Goal: Check status: Check status

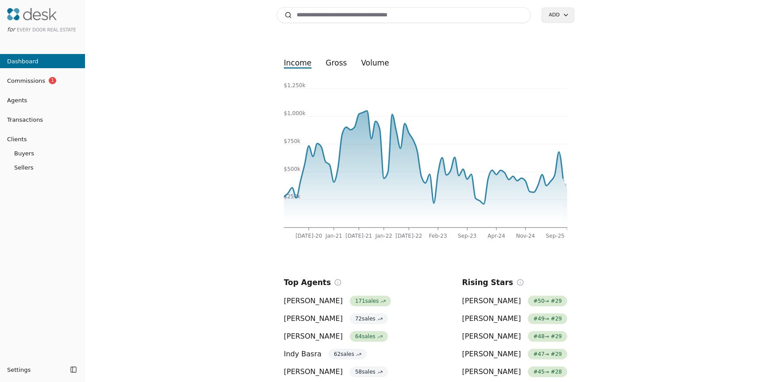
click at [39, 62] on link "Dashboard" at bounding box center [42, 61] width 85 height 14
click at [568, 12] on html "for Every Door Real Estate Dashboard Commissions 1 Agents Transactions Clients …" at bounding box center [383, 191] width 766 height 382
click at [677, 69] on html "for Every Door Real Estate Dashboard Commissions 1 Agents Transactions Clients …" at bounding box center [383, 191] width 766 height 382
click at [14, 84] on span "Commissions" at bounding box center [22, 80] width 45 height 9
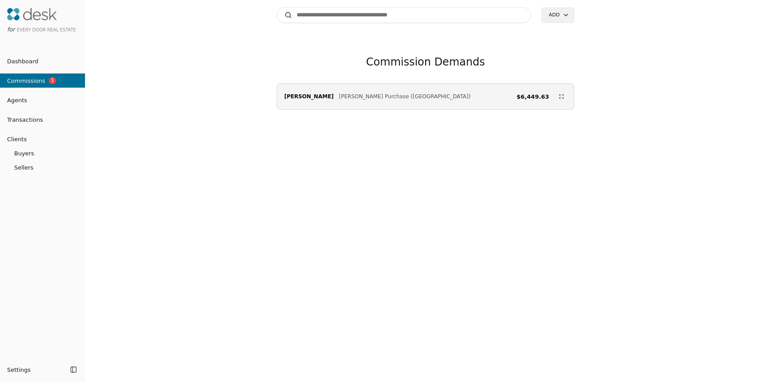
click at [68, 95] on button "Agents" at bounding box center [42, 100] width 85 height 14
click at [46, 119] on link "Transactions" at bounding box center [42, 119] width 85 height 9
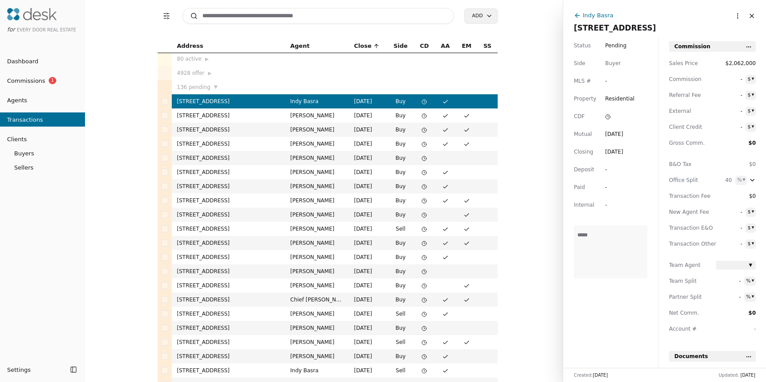
scroll to position [4, 0]
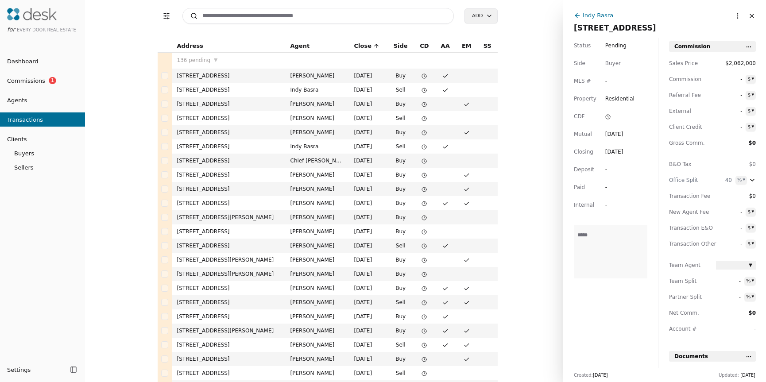
scroll to position [292, 0]
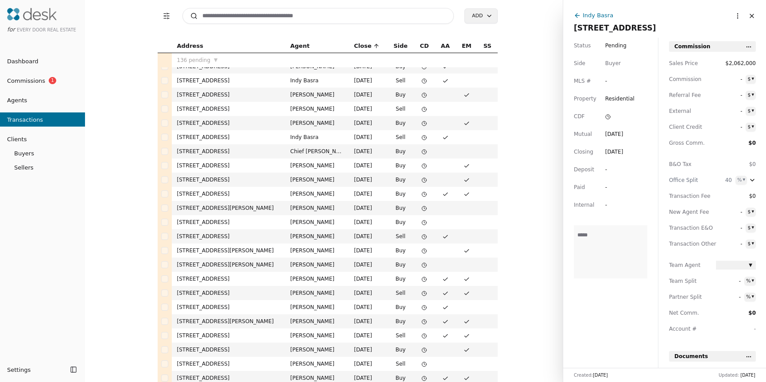
click at [745, 12] on button "Close" at bounding box center [751, 16] width 14 height 14
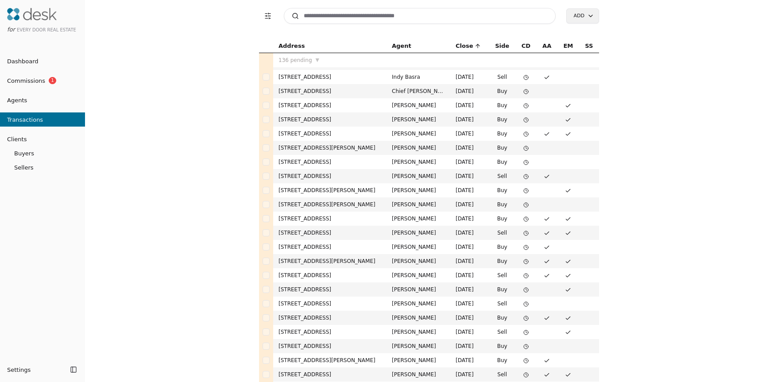
scroll to position [366, 0]
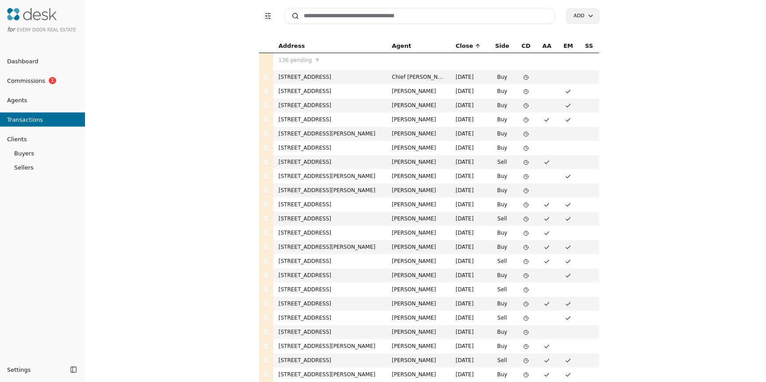
click at [262, 218] on button "button" at bounding box center [265, 218] width 7 height 7
click at [263, 234] on button "button" at bounding box center [265, 232] width 7 height 7
click at [264, 245] on button "button" at bounding box center [265, 246] width 7 height 7
click at [263, 261] on button "button" at bounding box center [265, 261] width 7 height 7
click at [262, 278] on button "button" at bounding box center [265, 275] width 7 height 7
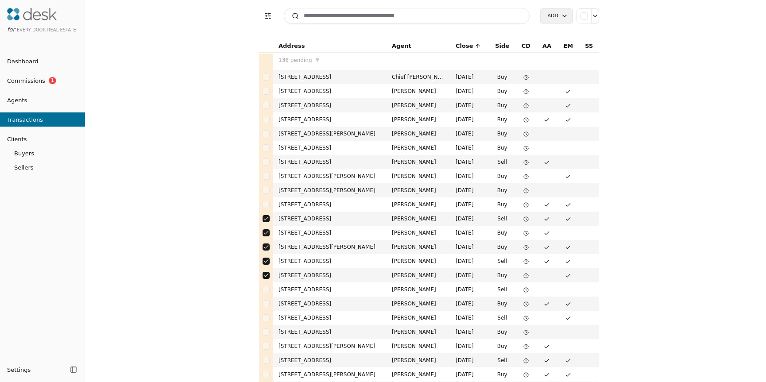
click at [259, 289] on div at bounding box center [266, 289] width 14 height 14
click at [262, 291] on button "button" at bounding box center [265, 289] width 7 height 7
click at [314, 223] on td "[STREET_ADDRESS]" at bounding box center [329, 219] width 113 height 14
click at [386, 223] on td "[PERSON_NAME]" at bounding box center [418, 219] width 64 height 14
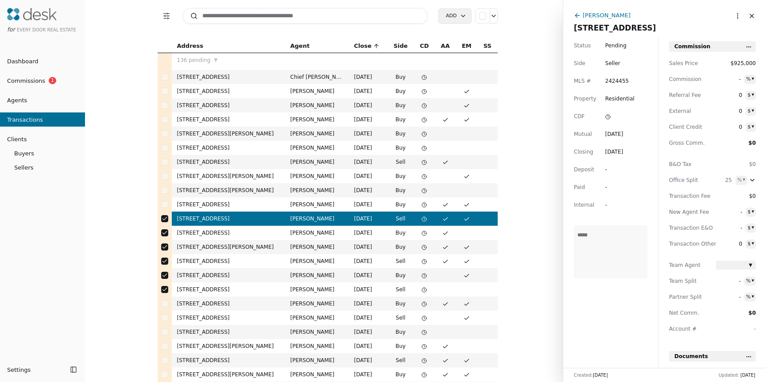
click at [746, 14] on button "Close" at bounding box center [751, 16] width 14 height 14
